Goal: Find specific page/section: Find specific page/section

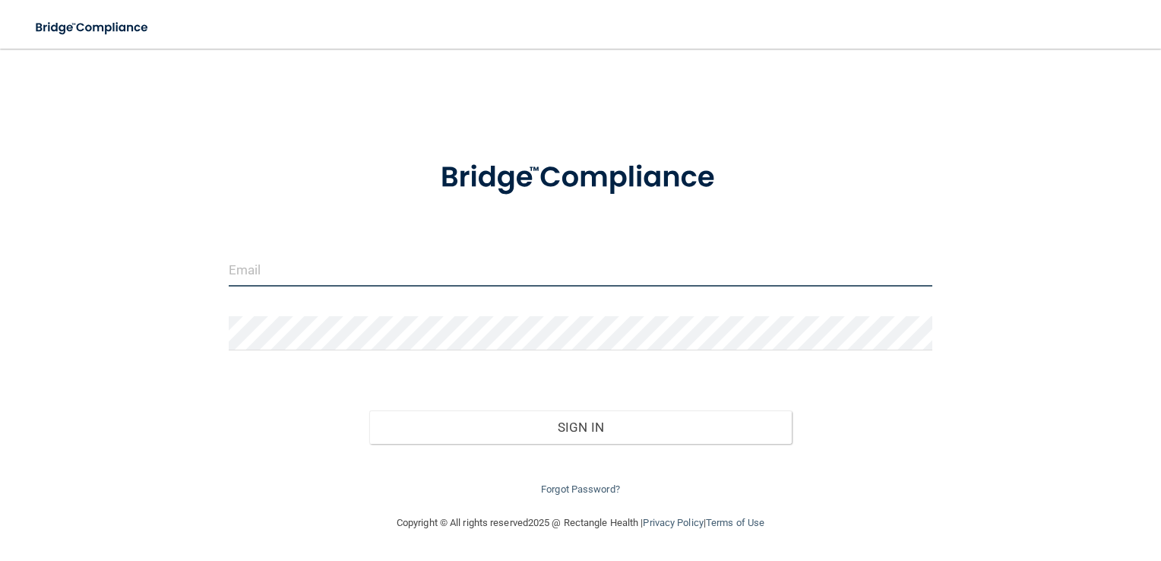
click at [298, 274] on input "email" at bounding box center [581, 269] width 704 height 34
type input "[EMAIL_ADDRESS][DOMAIN_NAME]"
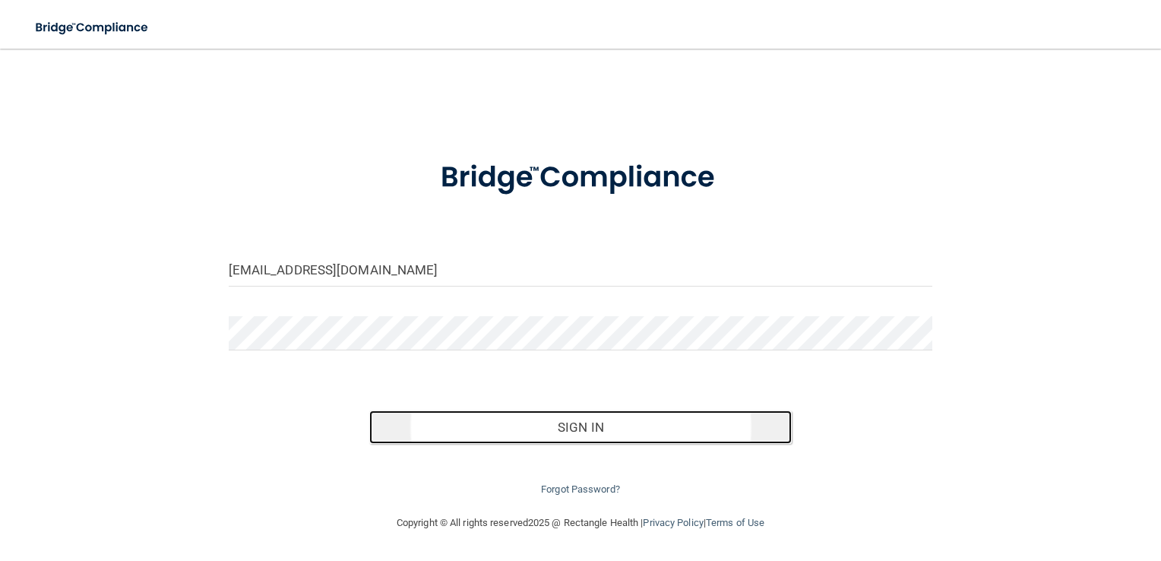
click at [520, 433] on button "Sign In" at bounding box center [580, 426] width 423 height 33
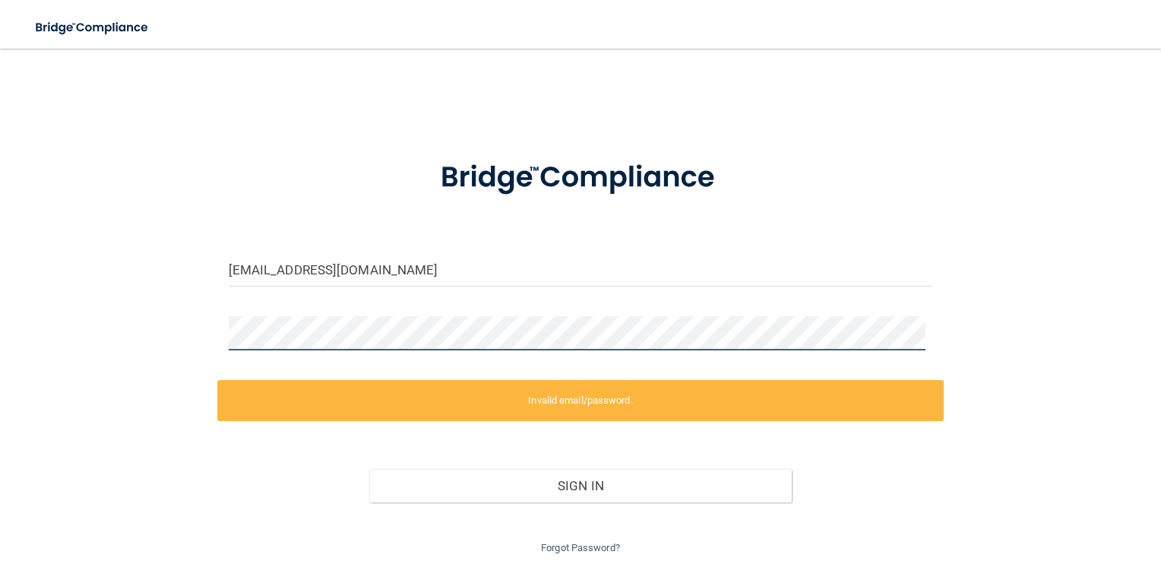
click at [201, 329] on div "[EMAIL_ADDRESS][DOMAIN_NAME] Invalid email/password. You don't have permission …" at bounding box center [580, 310] width 1100 height 493
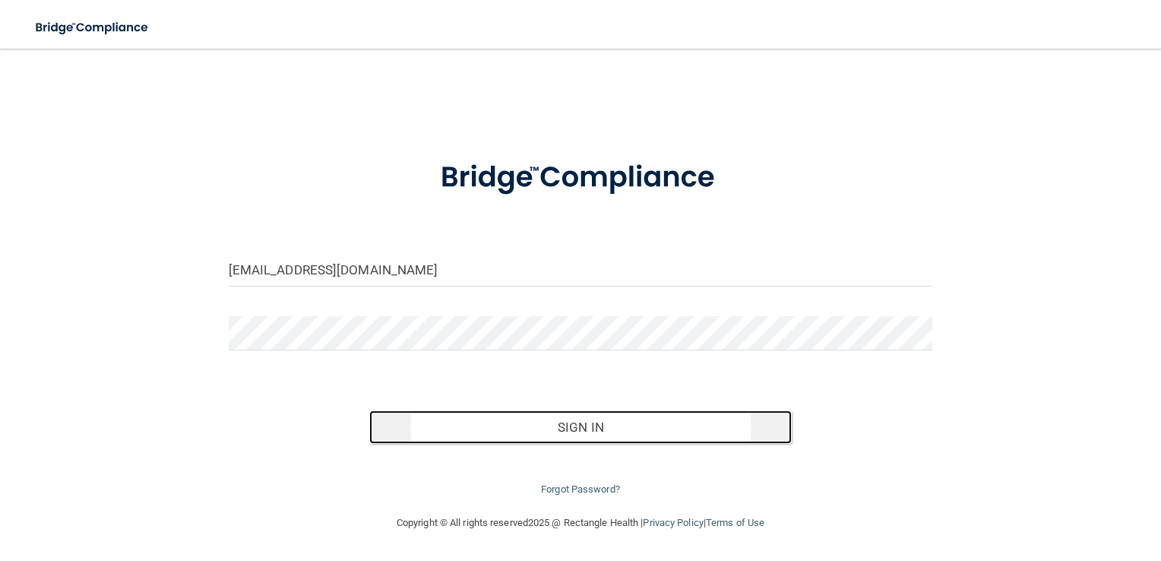
click at [483, 442] on button "Sign In" at bounding box center [580, 426] width 423 height 33
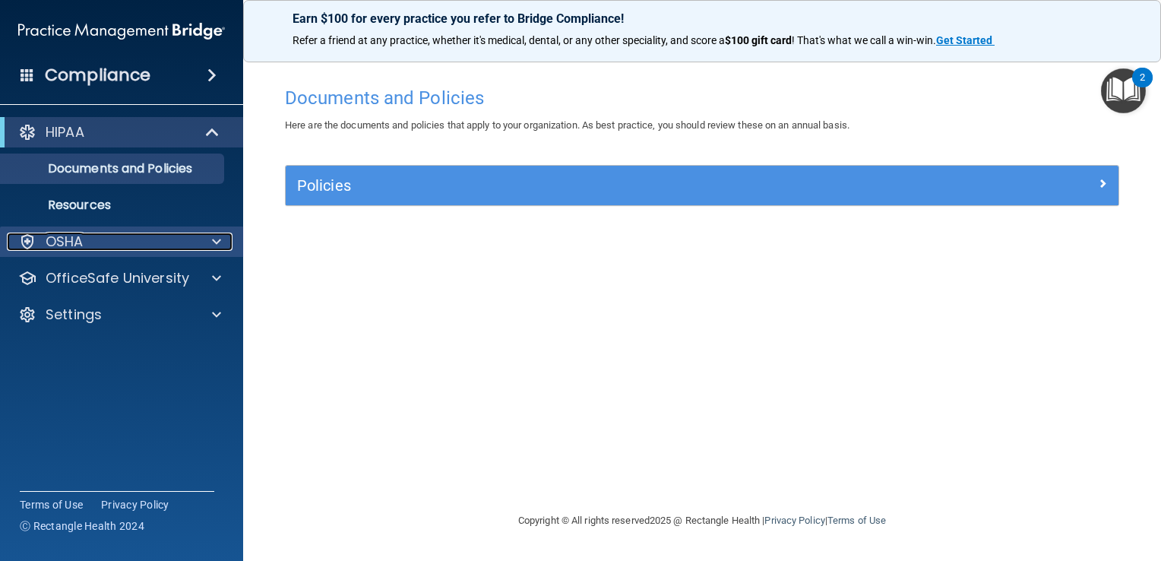
click at [198, 239] on div at bounding box center [214, 242] width 38 height 18
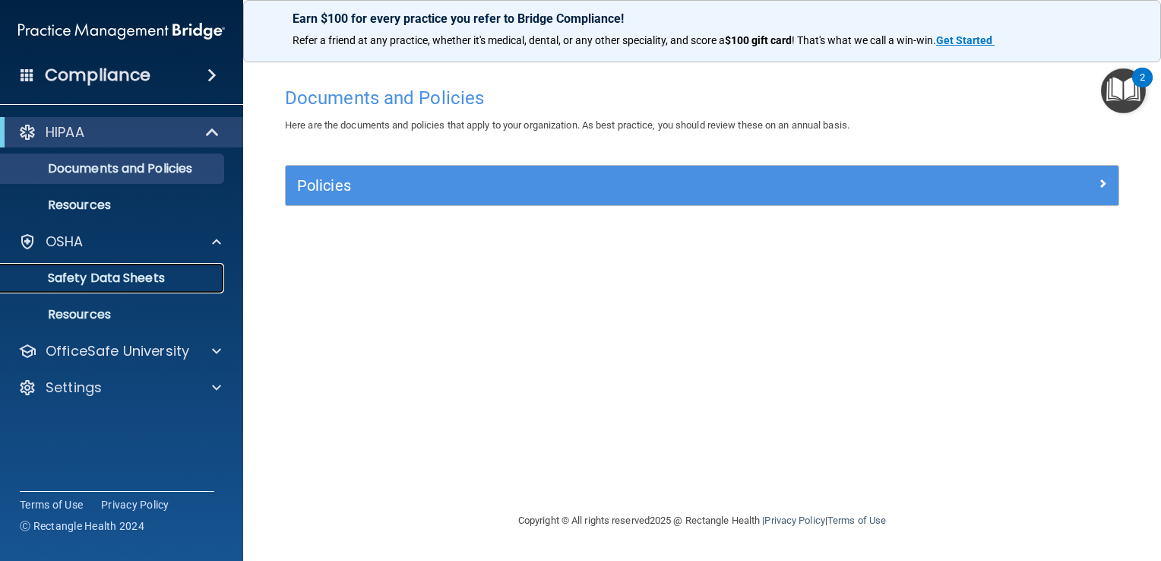
click at [169, 274] on p "Safety Data Sheets" at bounding box center [113, 278] width 207 height 15
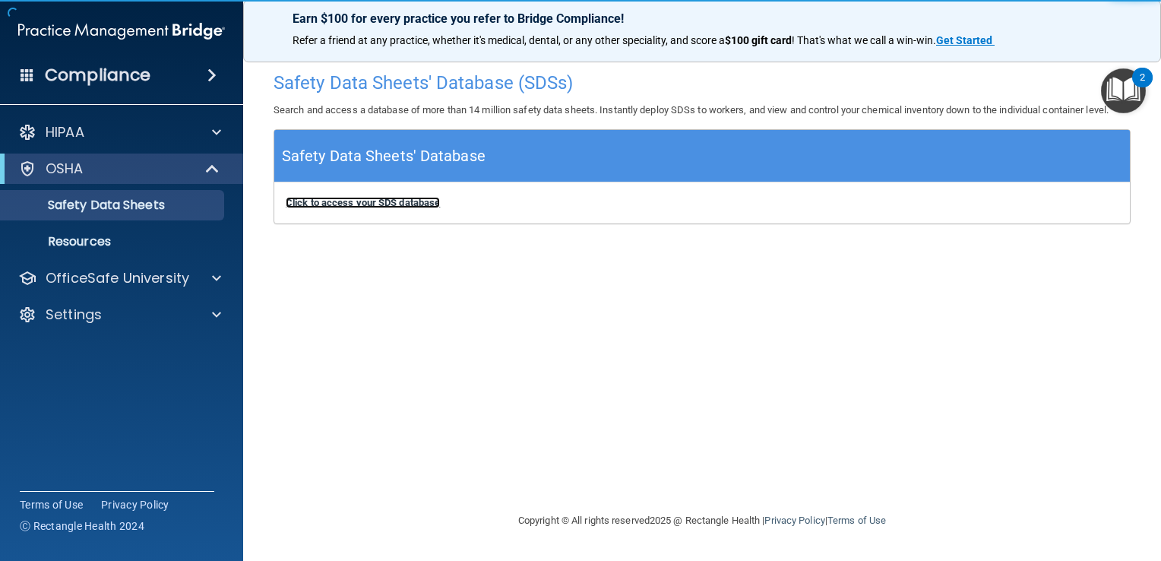
click at [353, 205] on b "Click to access your SDS database" at bounding box center [363, 202] width 154 height 11
